Goal: Communication & Community: Answer question/provide support

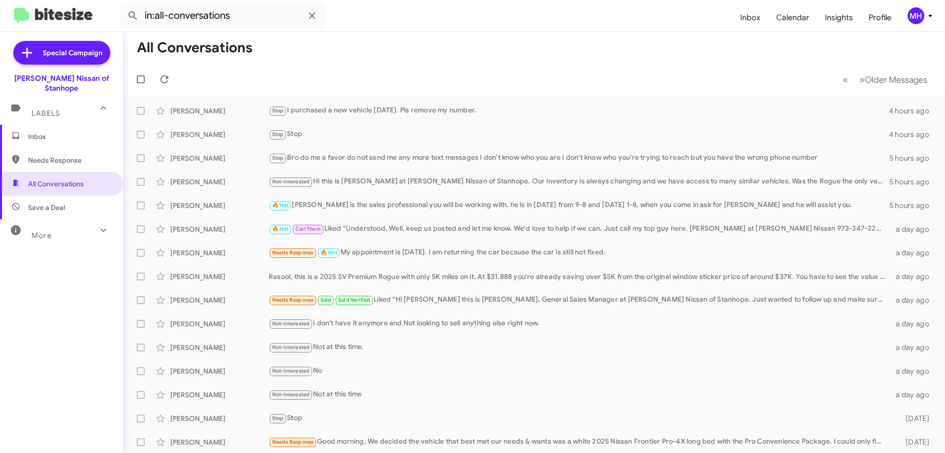
click at [46, 131] on span "Inbox" at bounding box center [70, 136] width 84 height 10
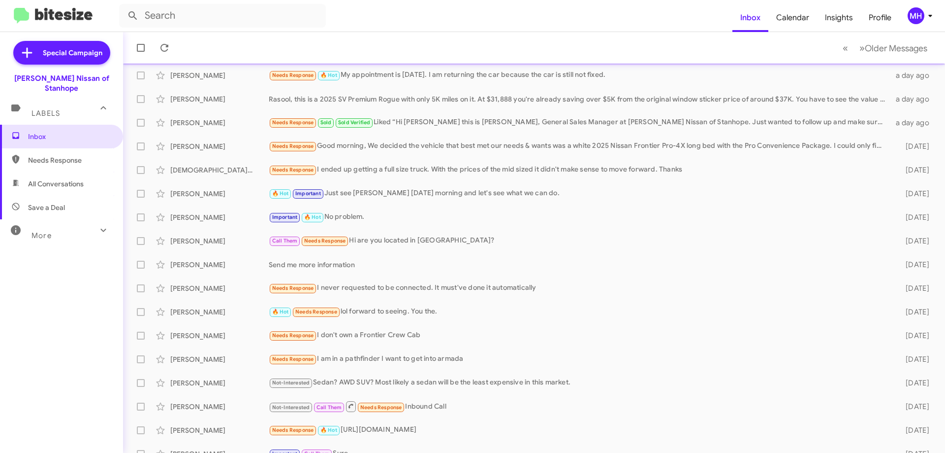
scroll to position [98, 0]
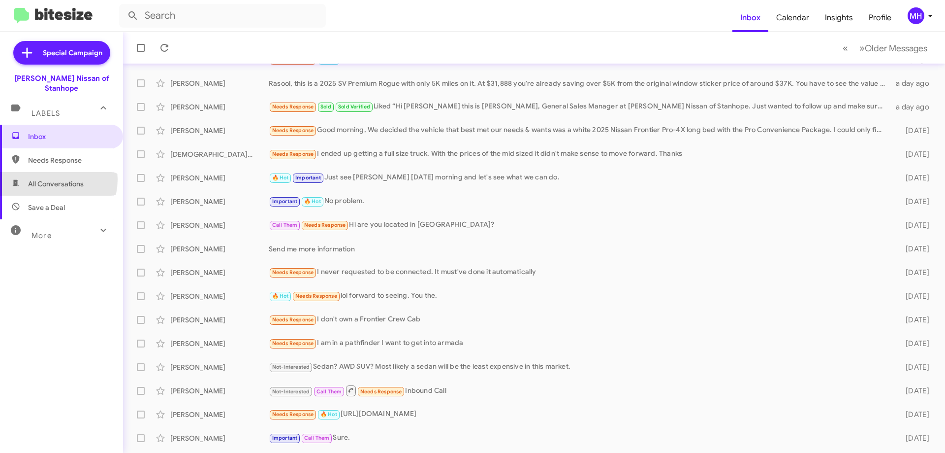
click at [50, 179] on span "All Conversations" at bounding box center [56, 184] width 56 height 10
type input "in:all-conversations"
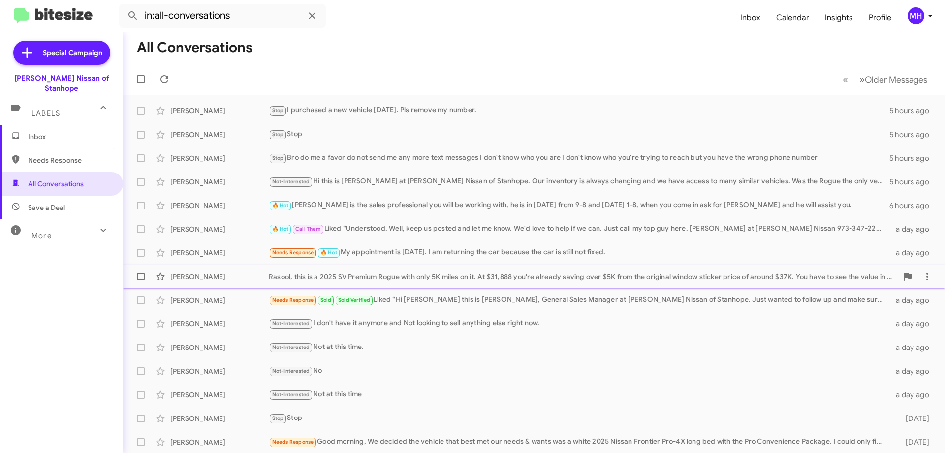
click at [386, 273] on div "Rasool, this is a 2025 SV Premium Rogue with only 5K miles on it. At $31,888 yo…" at bounding box center [583, 276] width 629 height 10
